Goal: Transaction & Acquisition: Book appointment/travel/reservation

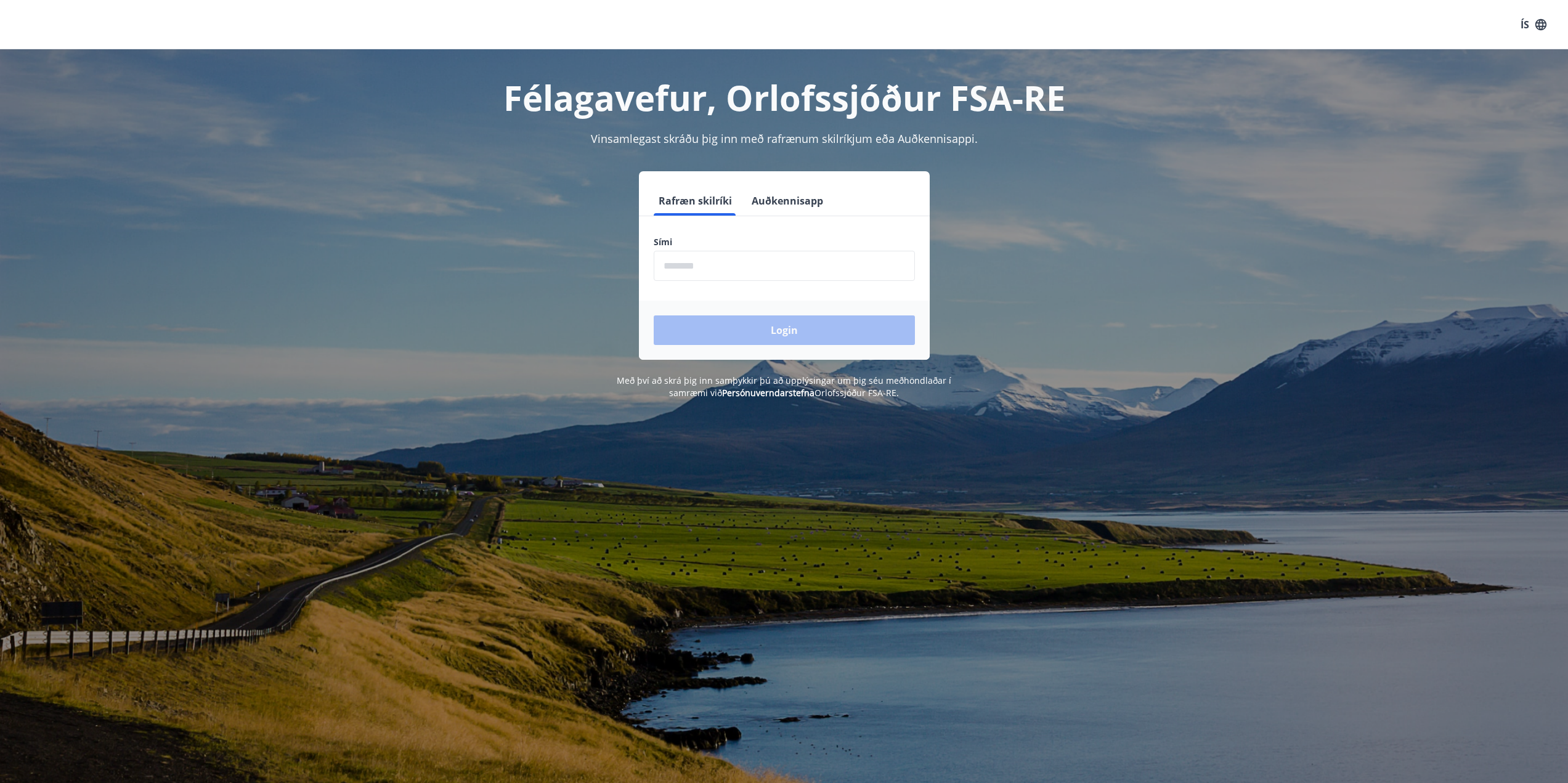
click at [719, 264] on input "phone" at bounding box center [784, 266] width 261 height 30
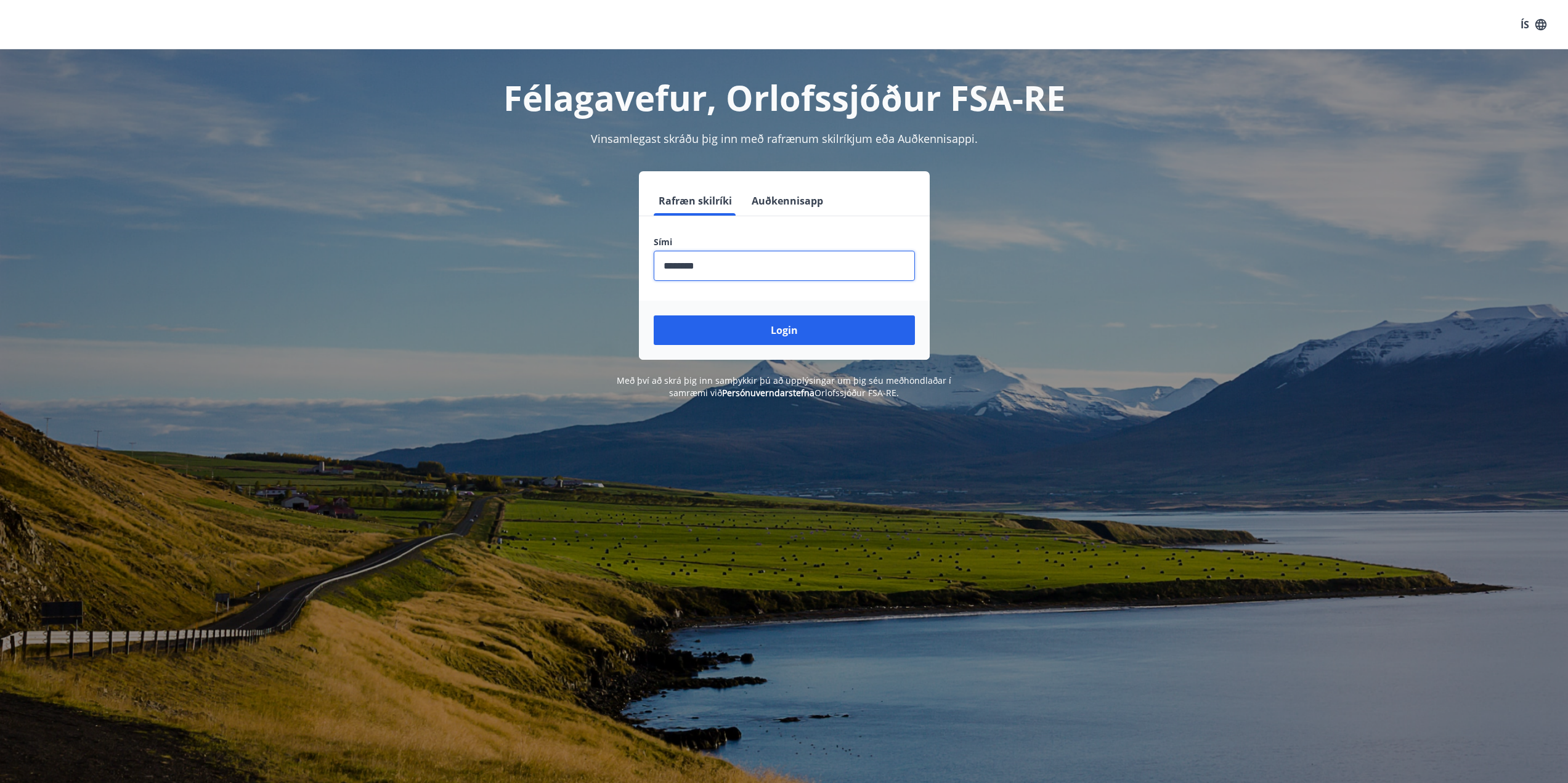
type input "********"
click at [654, 316] on button "Login" at bounding box center [784, 330] width 261 height 29
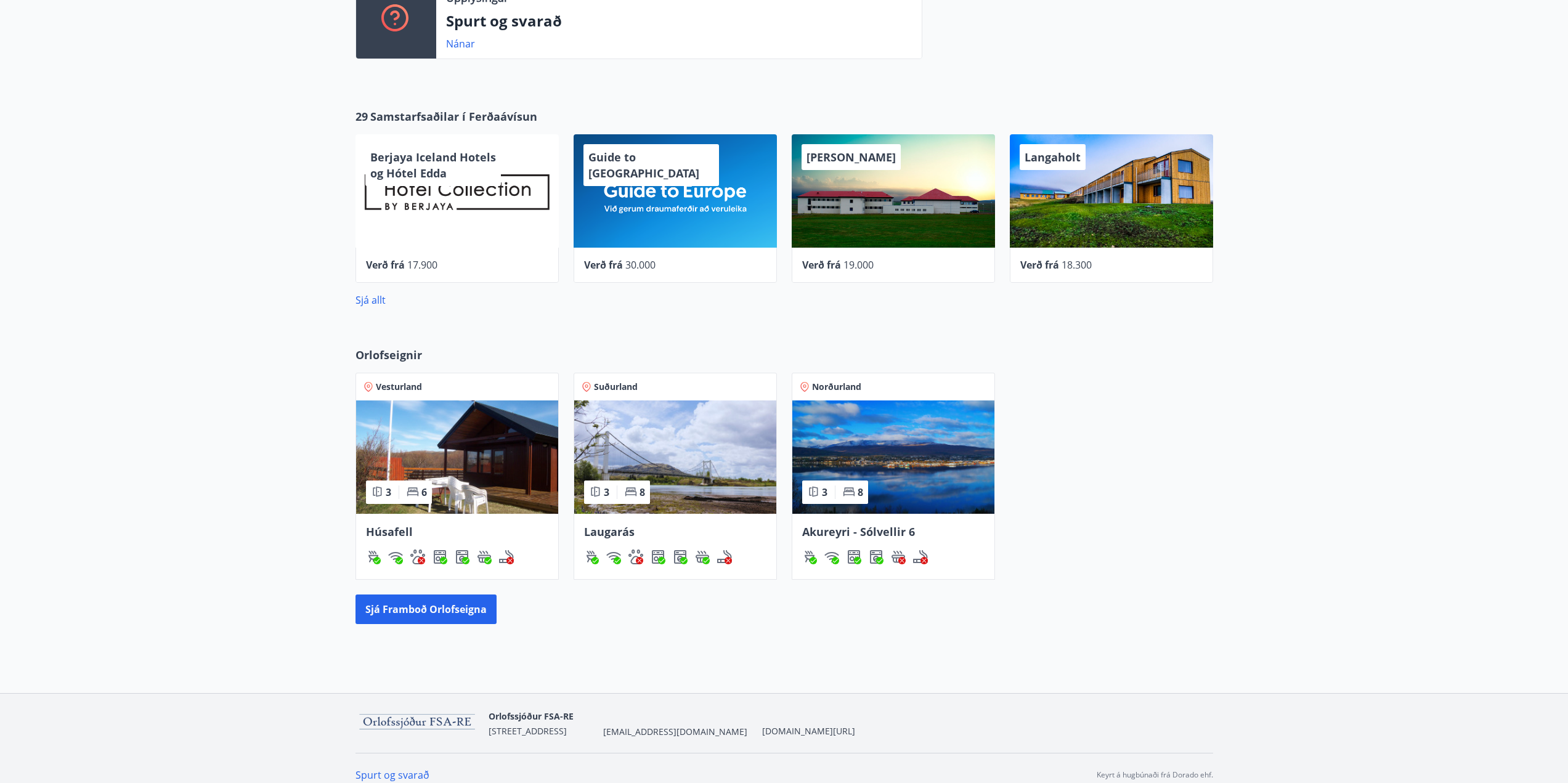
scroll to position [381, 0]
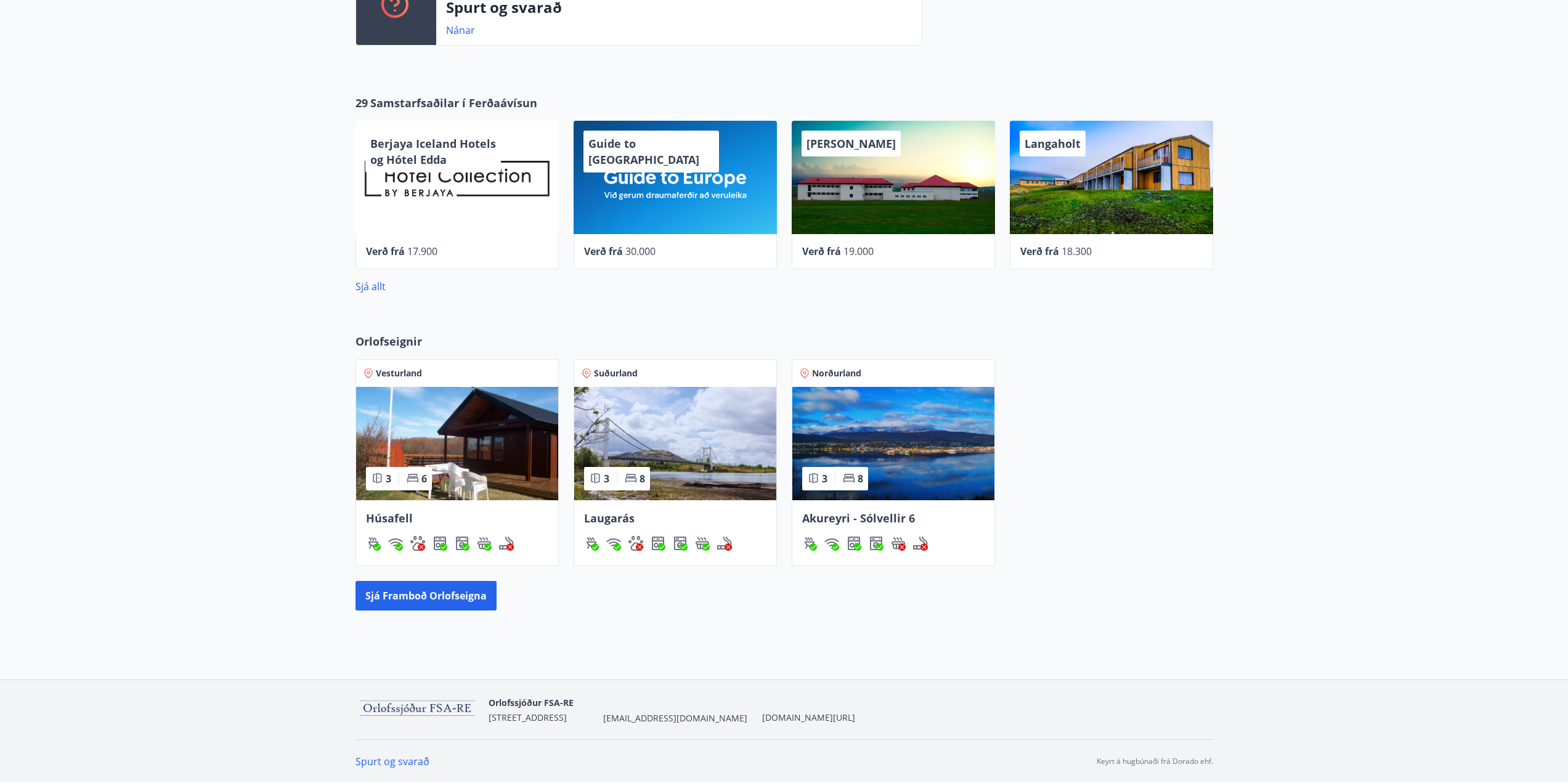
click at [921, 420] on img at bounding box center [893, 444] width 202 height 114
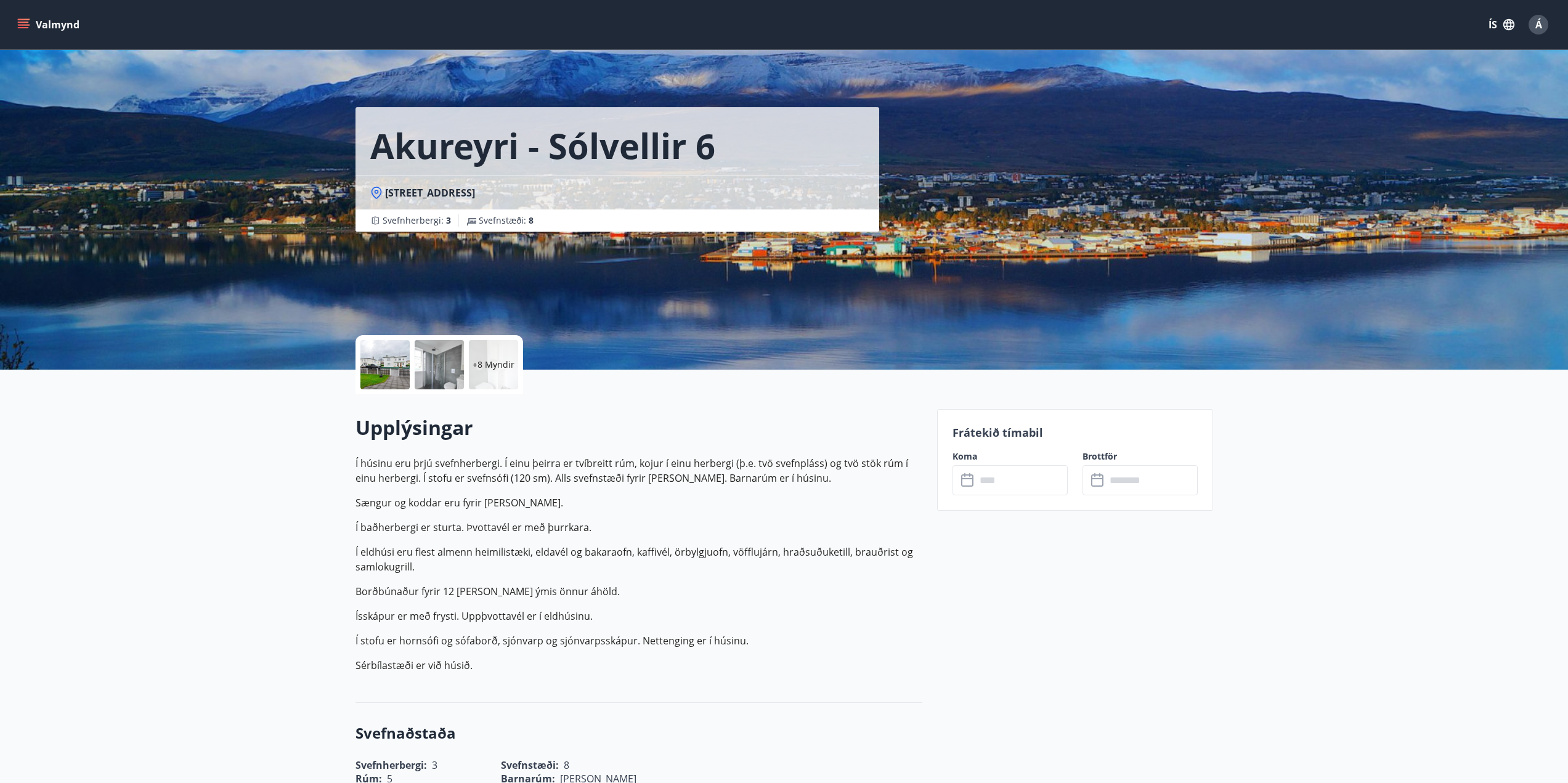
click at [501, 360] on p "+8 Myndir" at bounding box center [493, 365] width 42 height 13
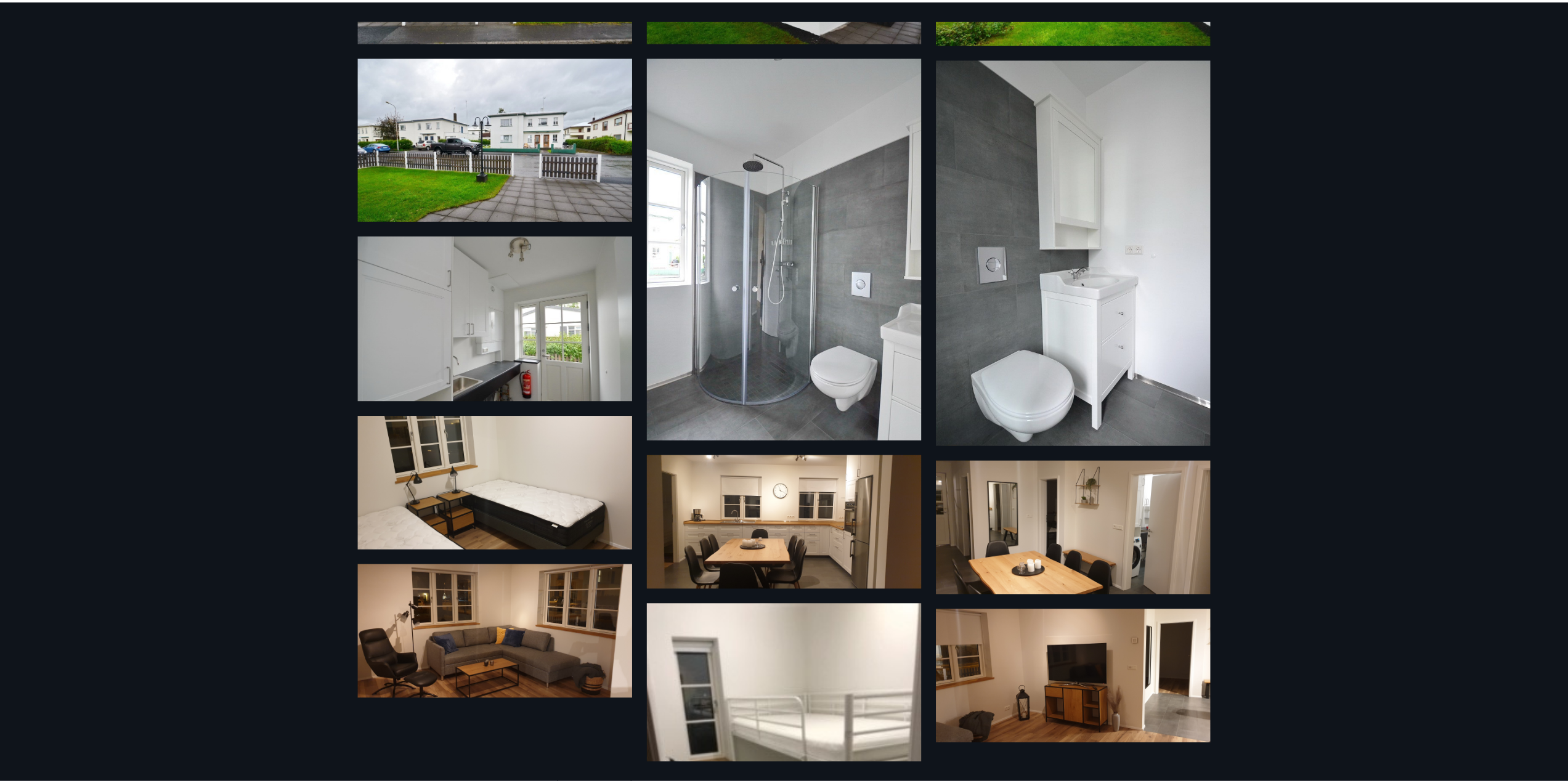
scroll to position [279, 0]
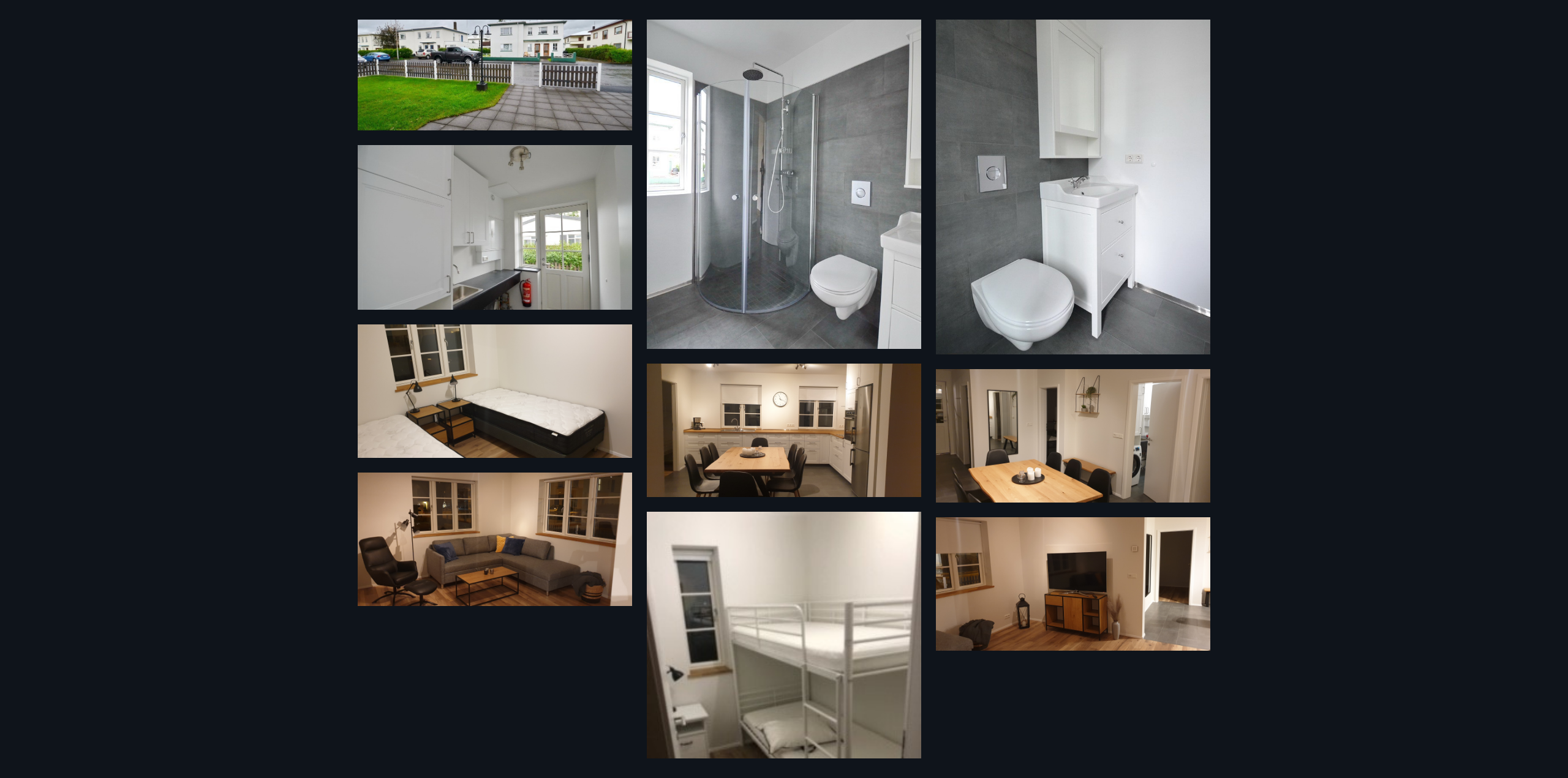
click at [242, 221] on div "14 Myndir" at bounding box center [784, 389] width 1568 height 778
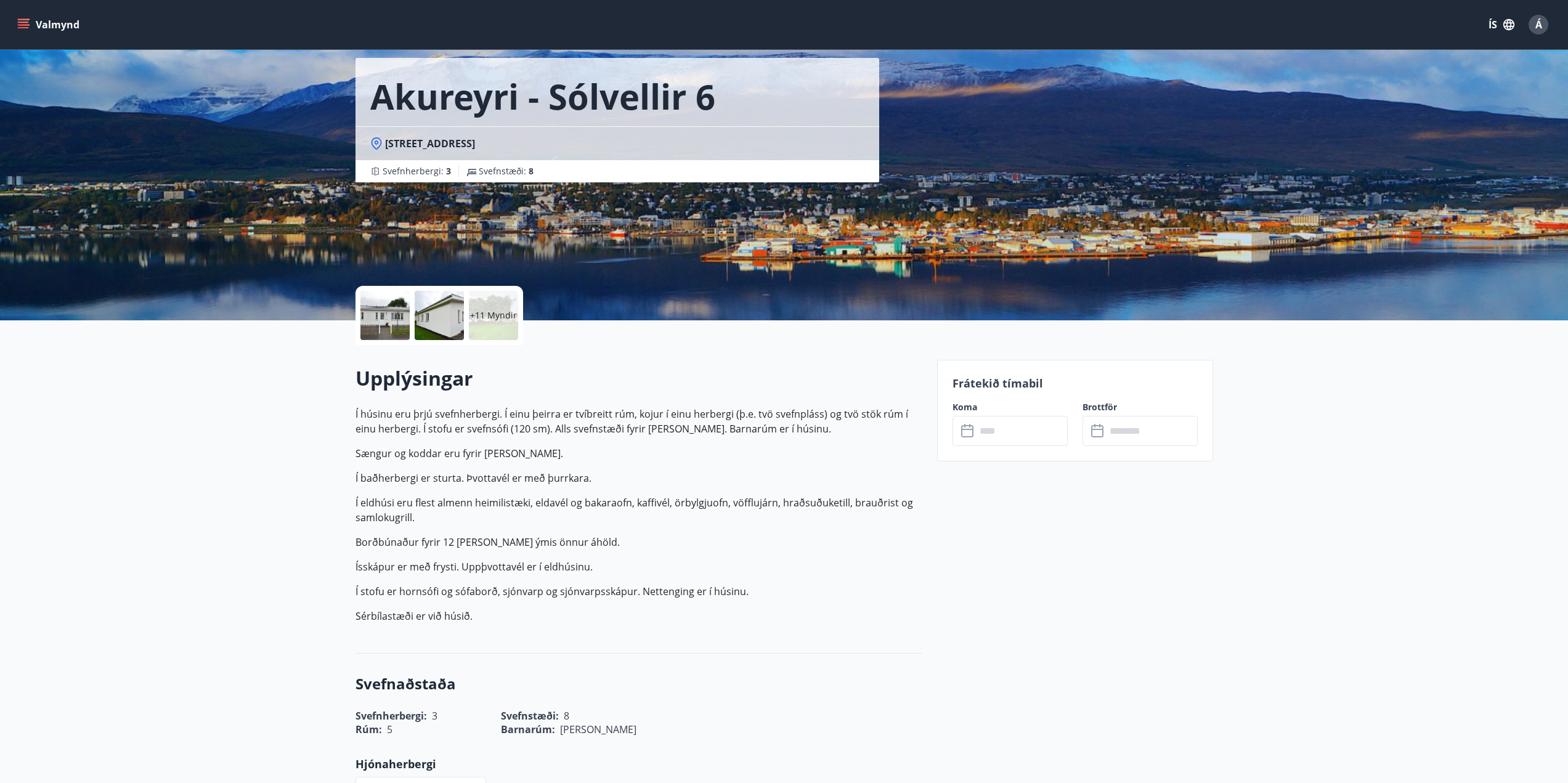
scroll to position [247, 0]
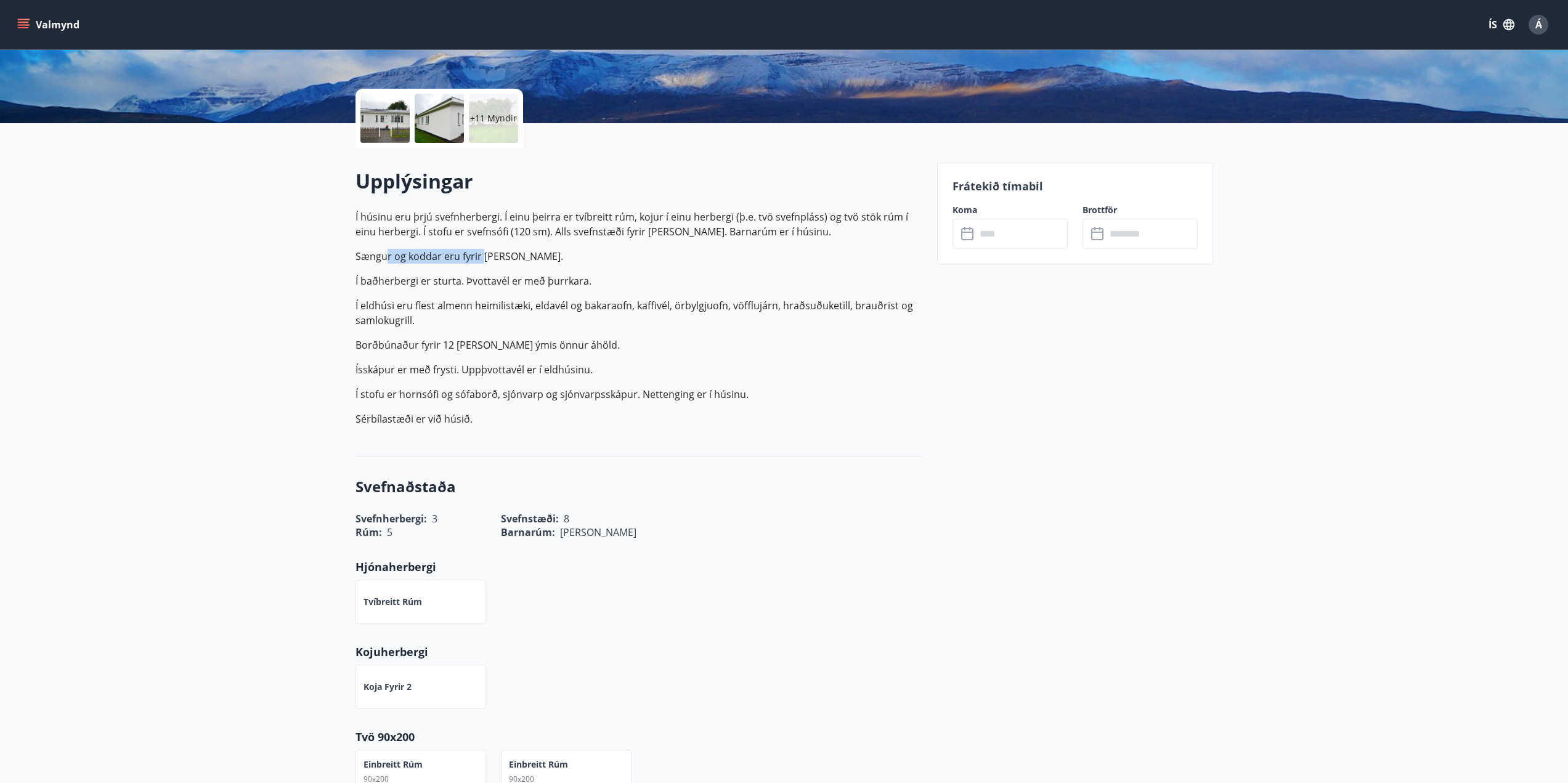
drag, startPoint x: 388, startPoint y: 253, endPoint x: 523, endPoint y: 255, distance: 135.0
click at [488, 252] on p "Sængur og koddar eru fyrir átta manns." at bounding box center [638, 257] width 566 height 15
click at [534, 254] on p "Sængur og koddar eru fyrir átta manns." at bounding box center [638, 257] width 566 height 15
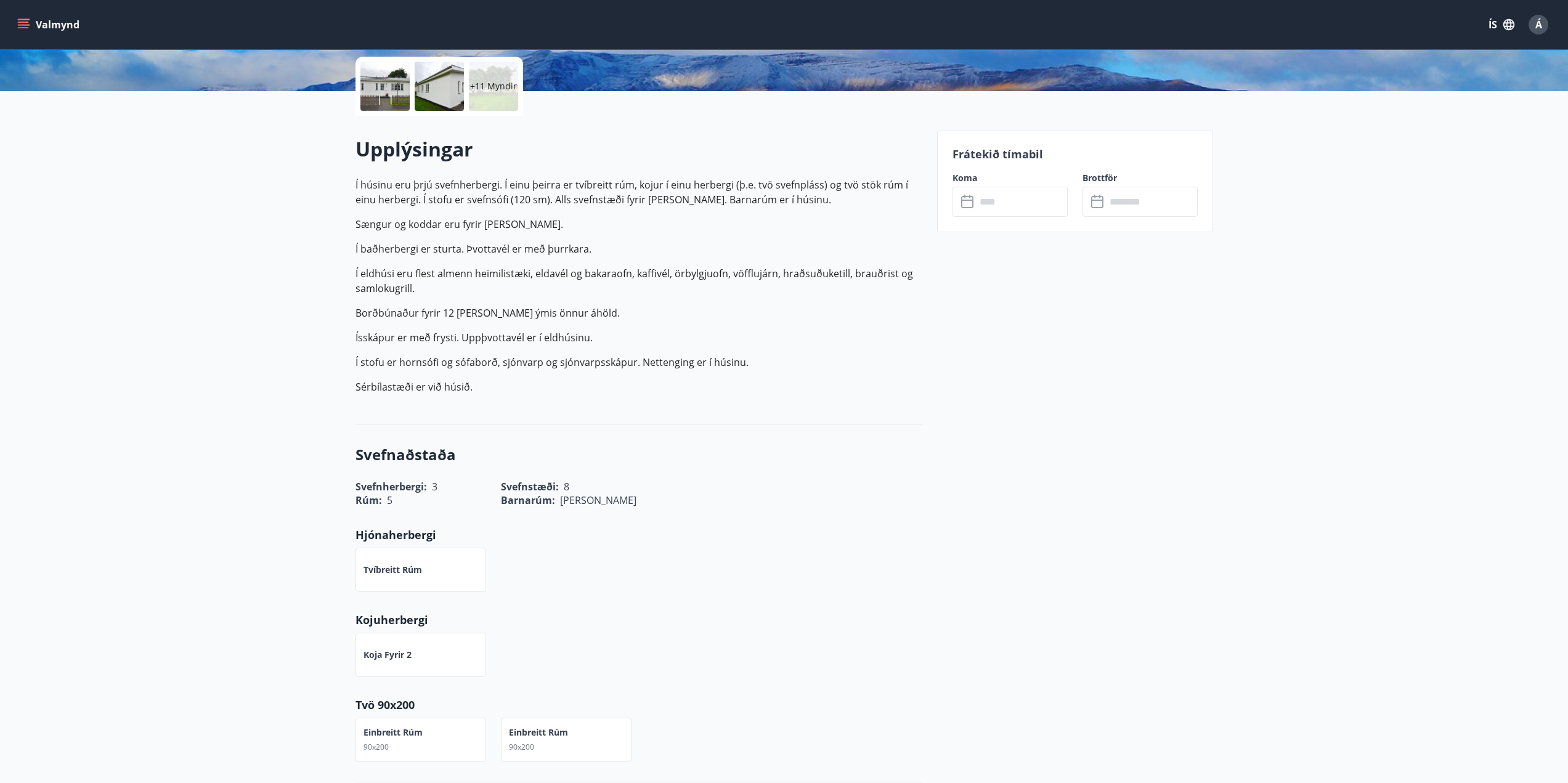
scroll to position [308, 0]
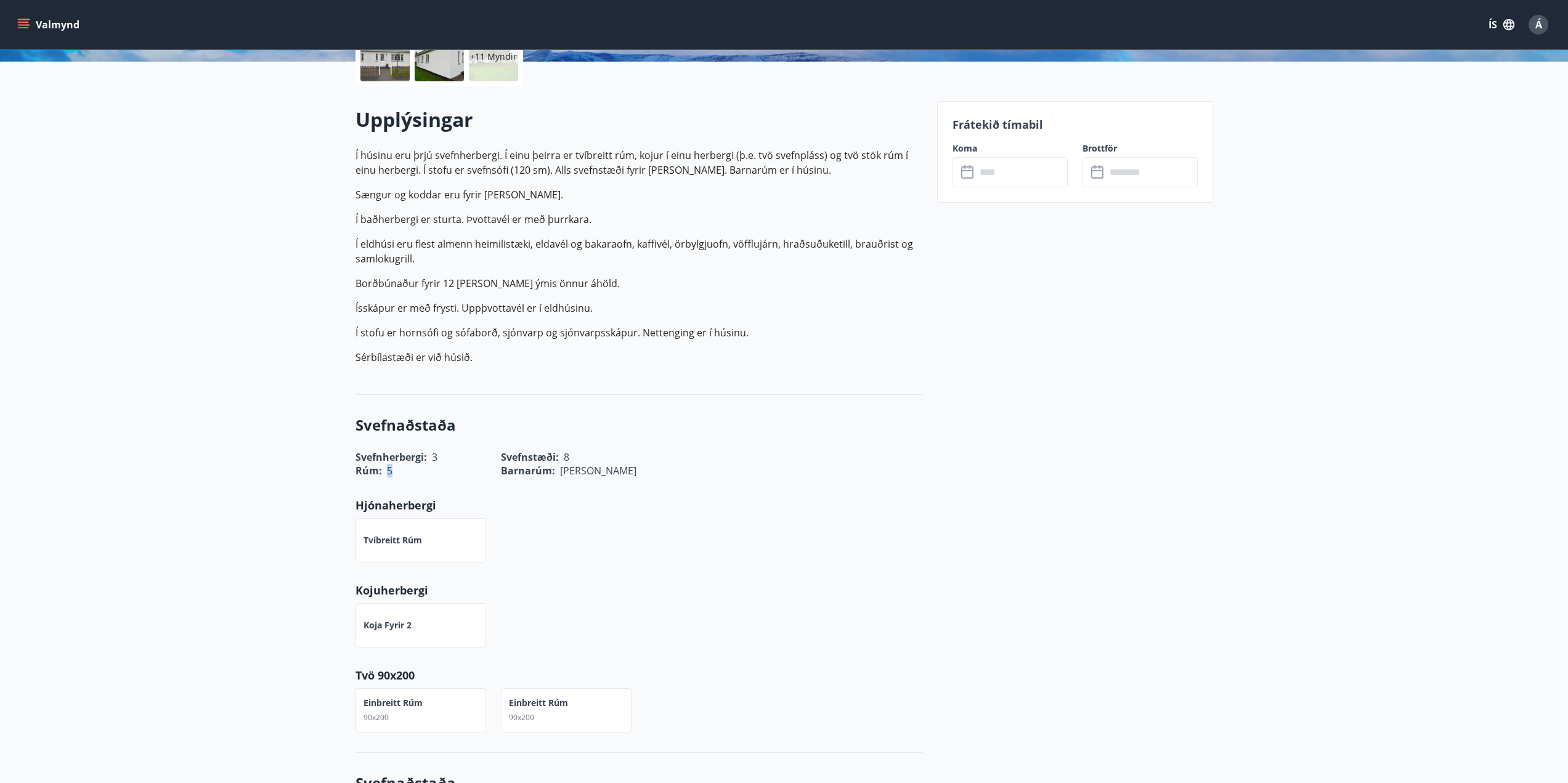
drag, startPoint x: 380, startPoint y: 472, endPoint x: 640, endPoint y: 481, distance: 260.2
click at [403, 472] on div "Rúm : 5" at bounding box center [420, 471] width 130 height 13
click at [711, 479] on div "Svefnaðstaða Svefnherbergi : 3 Svefnstæði : 8 Rúm : 5 Barnarúm : Já Hjónaherber…" at bounding box center [638, 573] width 566 height 358
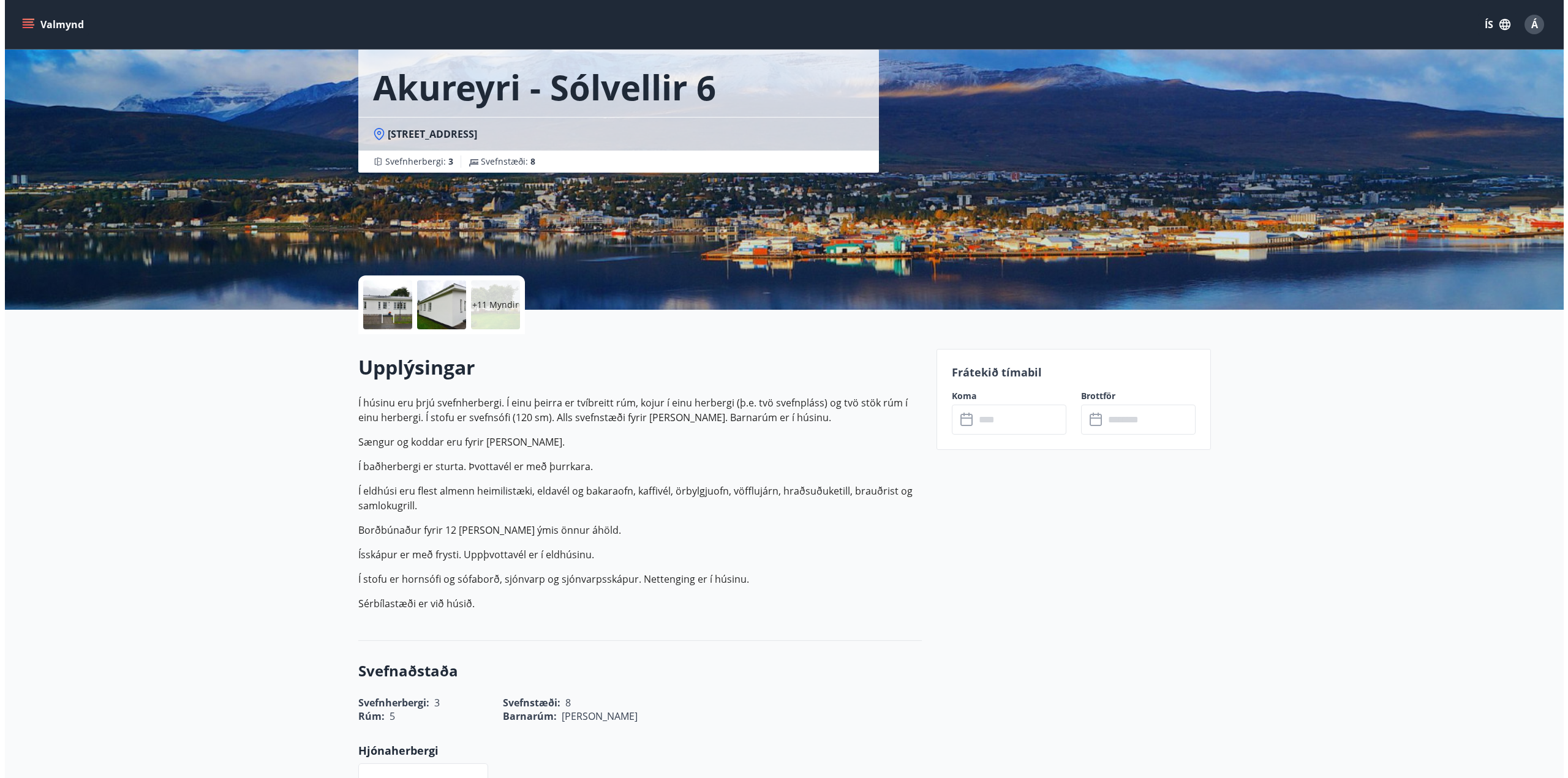
scroll to position [0, 0]
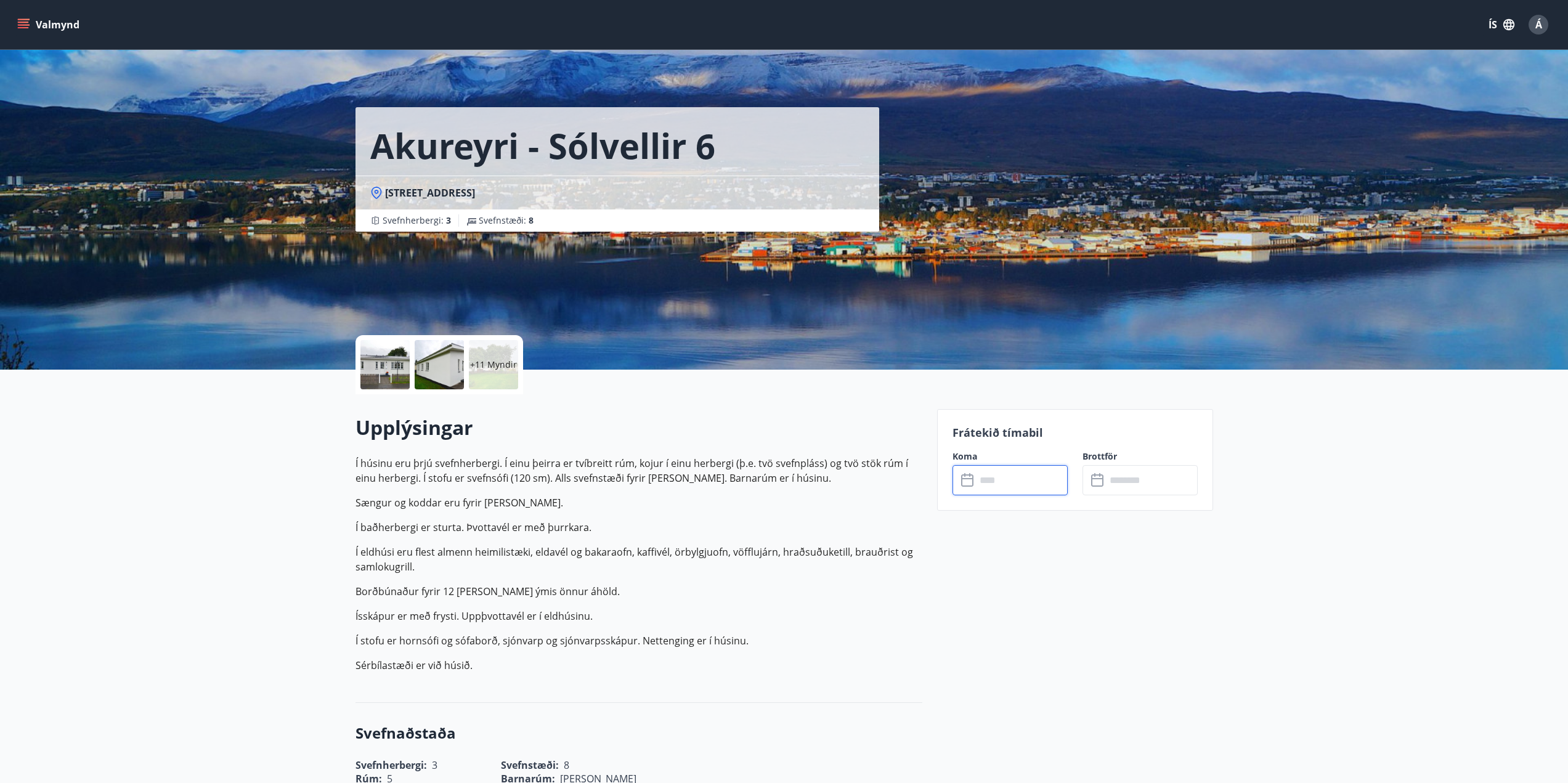
click at [1018, 482] on input "text" at bounding box center [1021, 481] width 92 height 30
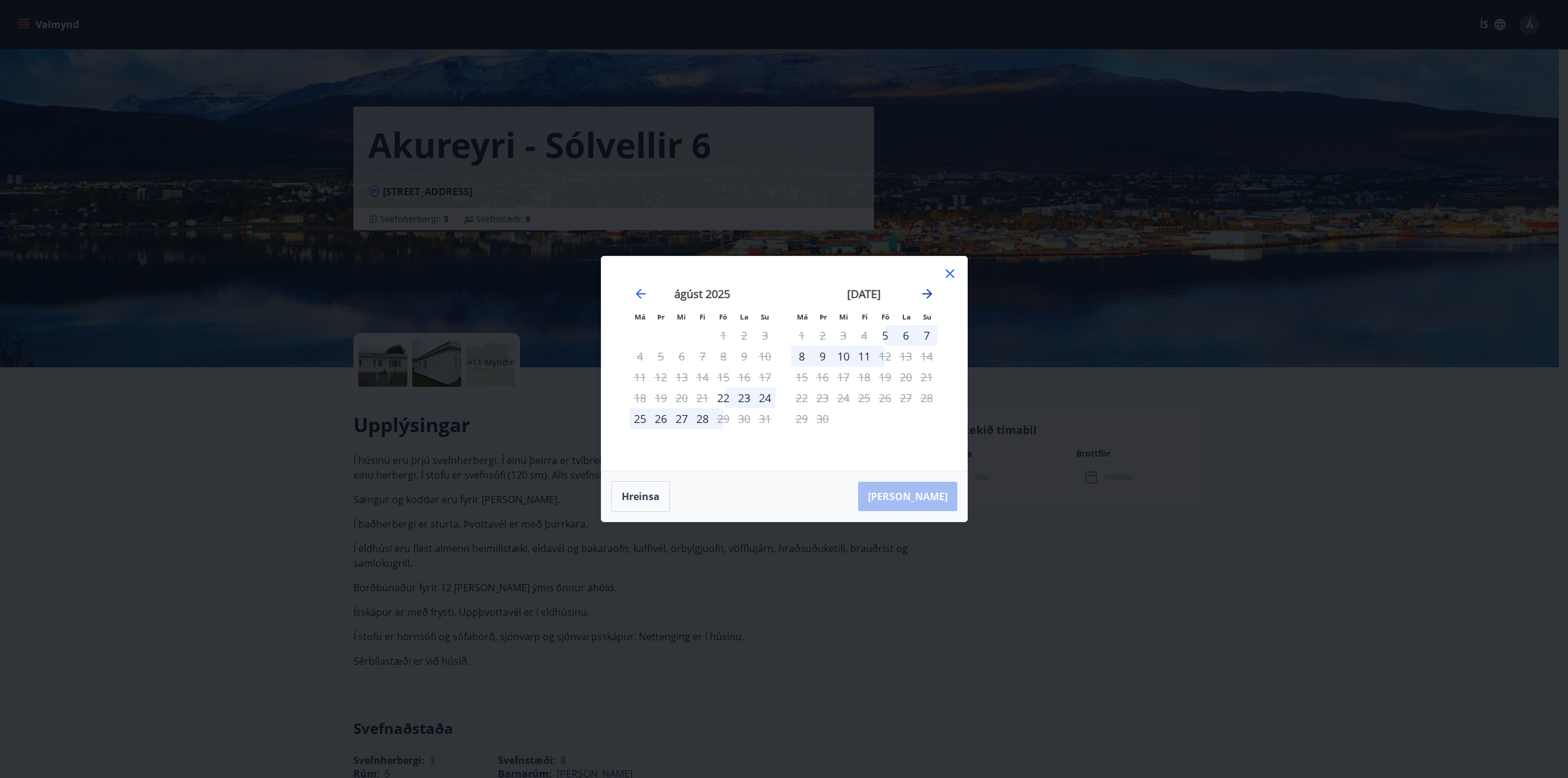
click at [930, 294] on icon "Move forward to switch to the next month." at bounding box center [927, 294] width 10 height 10
click at [643, 294] on icon "Move backward to switch to the previous month." at bounding box center [641, 294] width 10 height 10
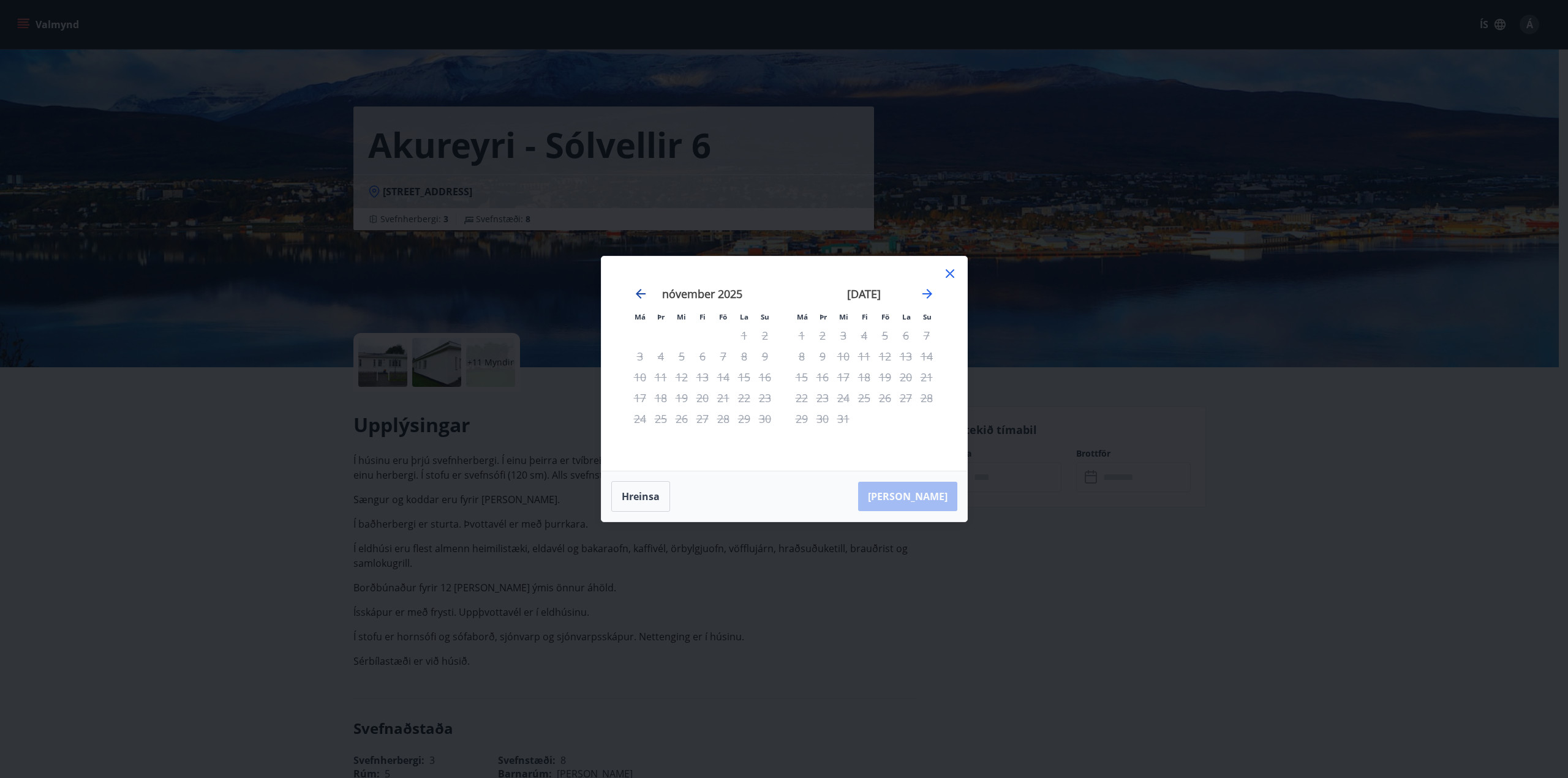
click at [643, 294] on icon "Move backward to switch to the previous month." at bounding box center [641, 294] width 10 height 10
click at [744, 334] on div "6" at bounding box center [744, 335] width 21 height 21
click at [724, 335] on div "5" at bounding box center [723, 335] width 21 height 21
click at [638, 296] on icon "Move backward to switch to the previous month." at bounding box center [641, 294] width 15 height 15
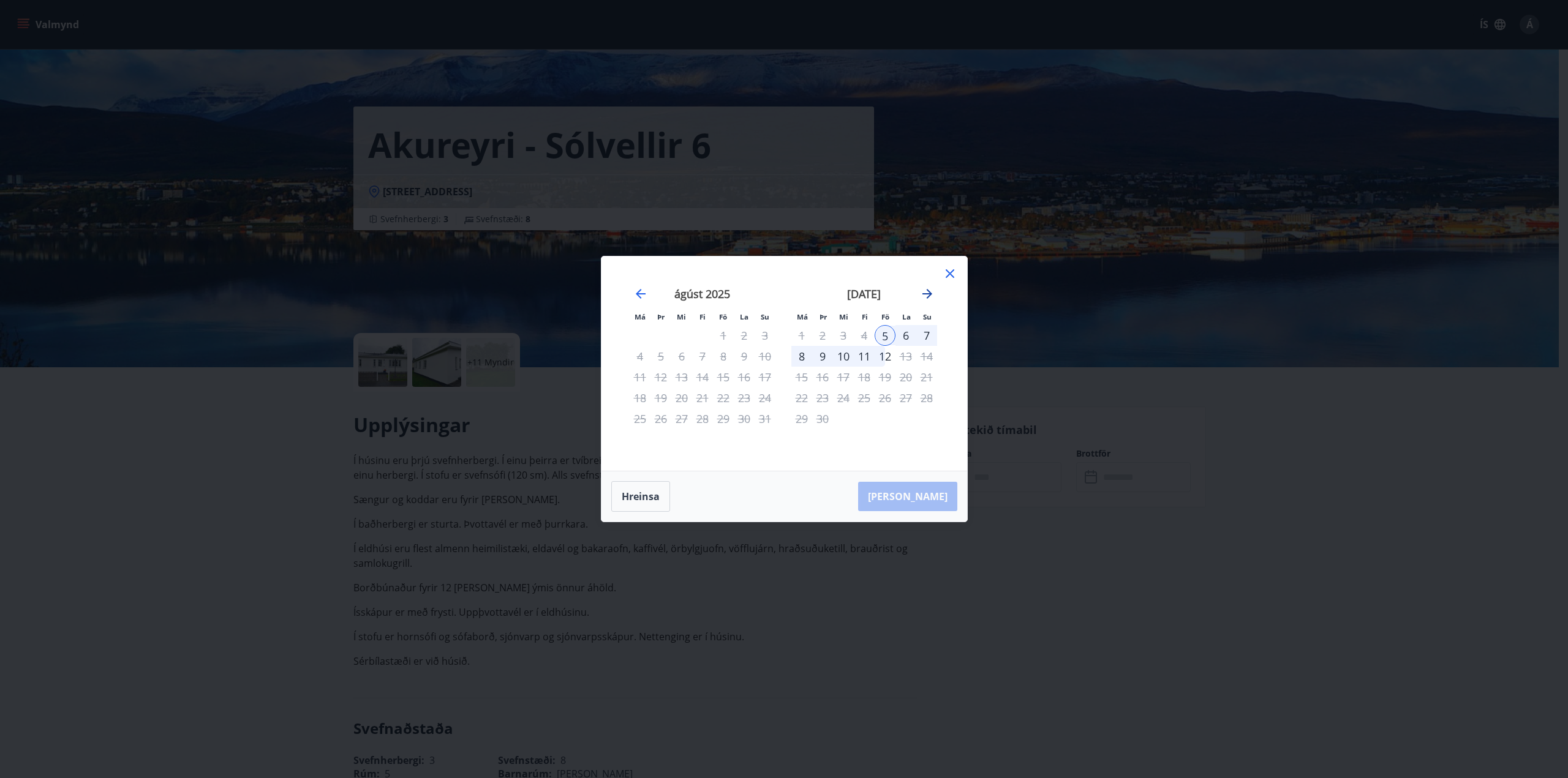
click at [926, 296] on icon "Move forward to switch to the next month." at bounding box center [927, 294] width 15 height 15
